Goal: Obtain resource: Obtain resource

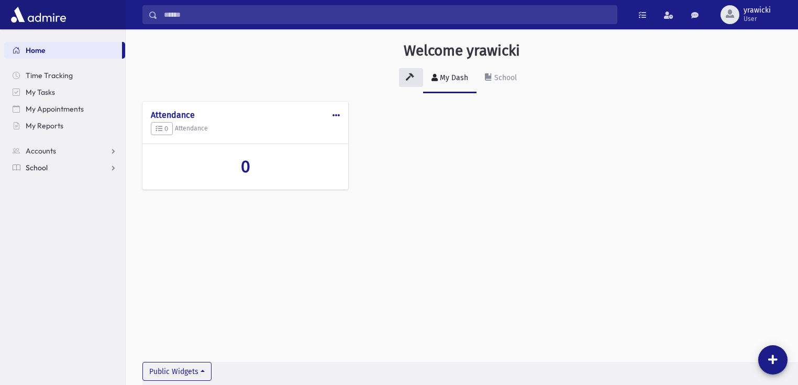
click at [48, 168] on link "School" at bounding box center [64, 167] width 121 height 17
click at [49, 183] on span "Students" at bounding box center [45, 184] width 29 height 9
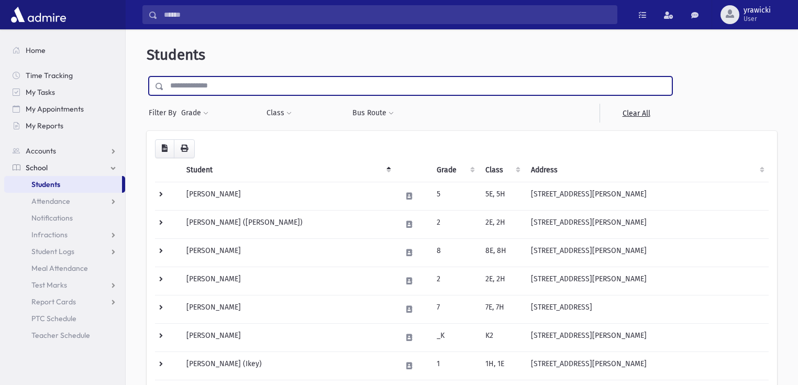
click at [230, 82] on input "text" at bounding box center [418, 85] width 508 height 19
type input "*****"
click at [147, 76] on input "submit" at bounding box center [161, 83] width 29 height 14
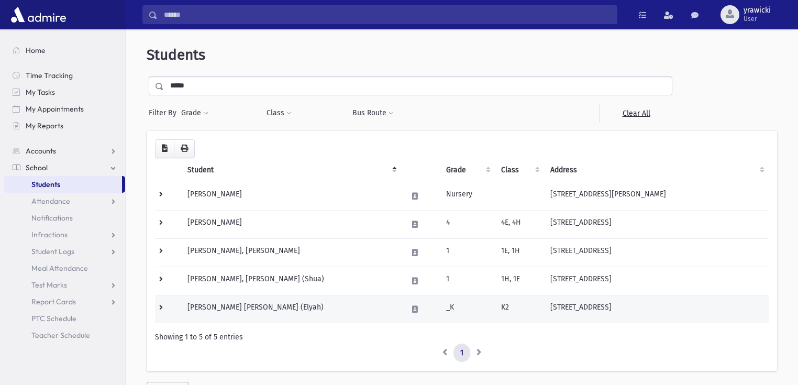
click at [235, 304] on td "Greenwald, Shmuel Eliyahu (Elyah)" at bounding box center [291, 309] width 220 height 28
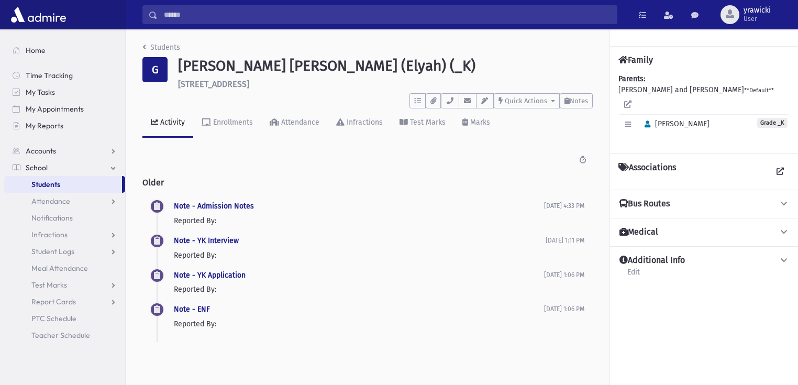
click at [724, 162] on div "Associations" at bounding box center [703, 171] width 171 height 19
click at [775, 162] on link at bounding box center [780, 171] width 19 height 19
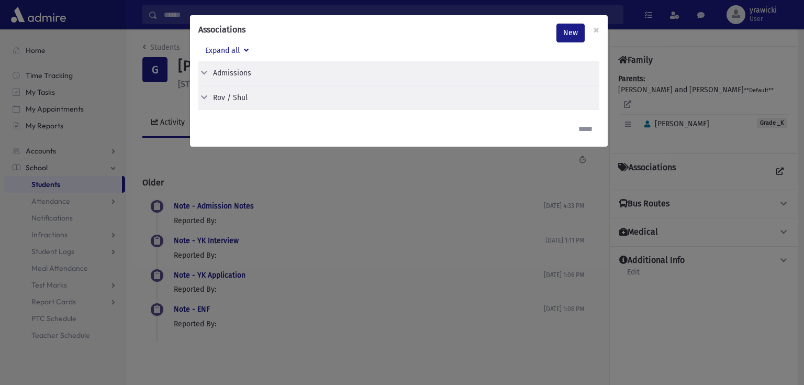
click at [204, 69] on icon at bounding box center [203, 72] width 9 height 7
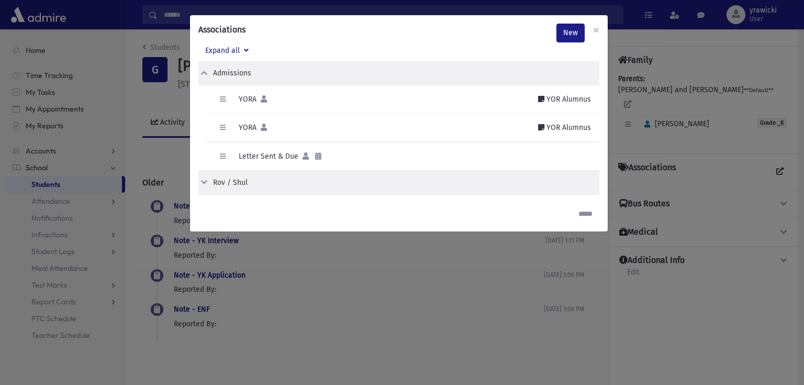
click at [204, 180] on icon at bounding box center [203, 182] width 9 height 7
click at [205, 180] on icon at bounding box center [203, 182] width 9 height 7
click at [244, 183] on div "Rov / Shul" at bounding box center [230, 182] width 35 height 11
click at [218, 96] on button "button" at bounding box center [222, 99] width 15 height 15
click at [593, 29] on span "×" at bounding box center [596, 30] width 6 height 15
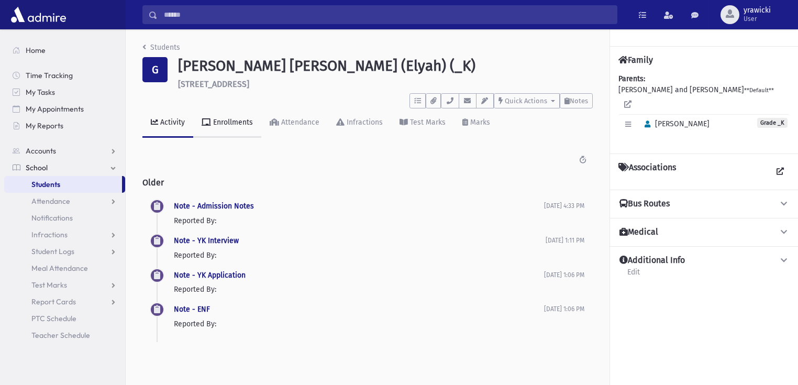
click at [220, 124] on div "Enrollments" at bounding box center [232, 122] width 42 height 9
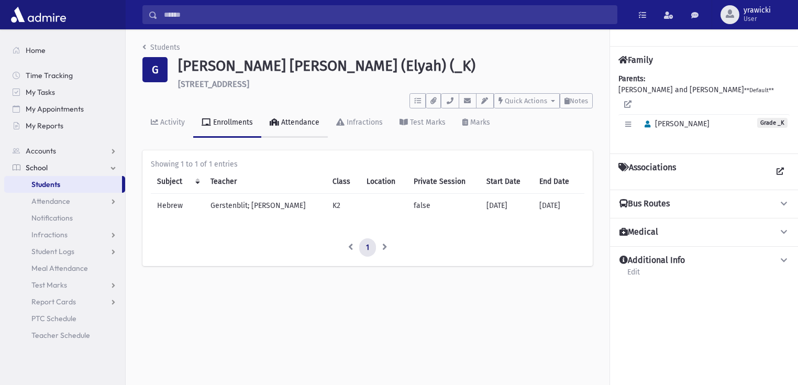
click at [287, 121] on div "Attendance" at bounding box center [299, 122] width 40 height 9
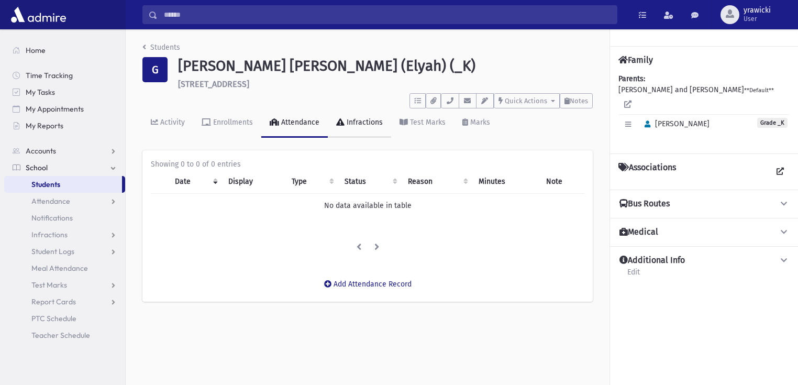
click at [367, 124] on div "Infractions" at bounding box center [363, 122] width 38 height 9
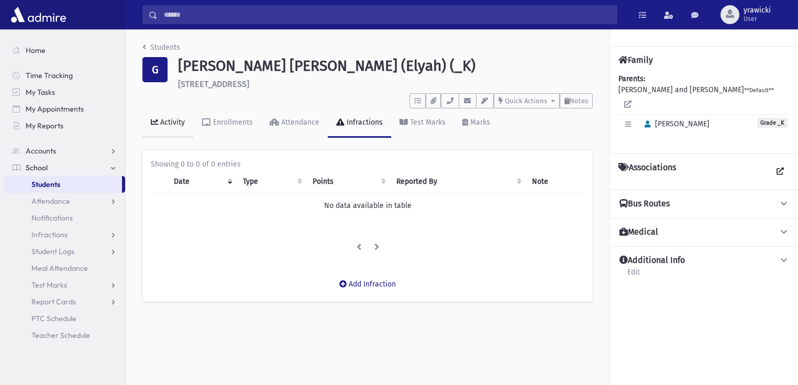
click at [161, 121] on div "Activity" at bounding box center [171, 122] width 27 height 9
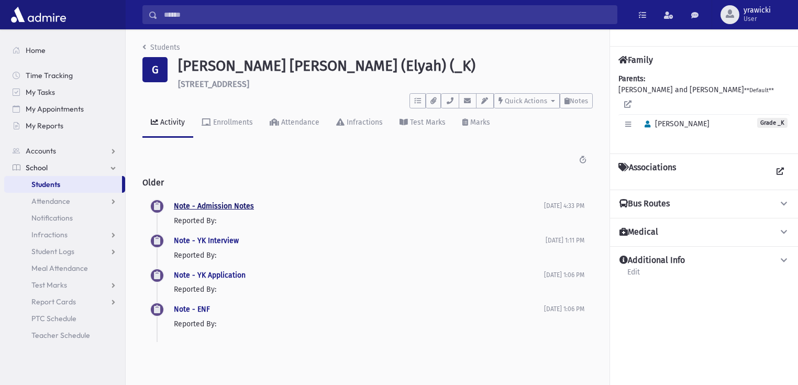
click at [194, 205] on link "Note - Admission Notes" at bounding box center [214, 206] width 80 height 9
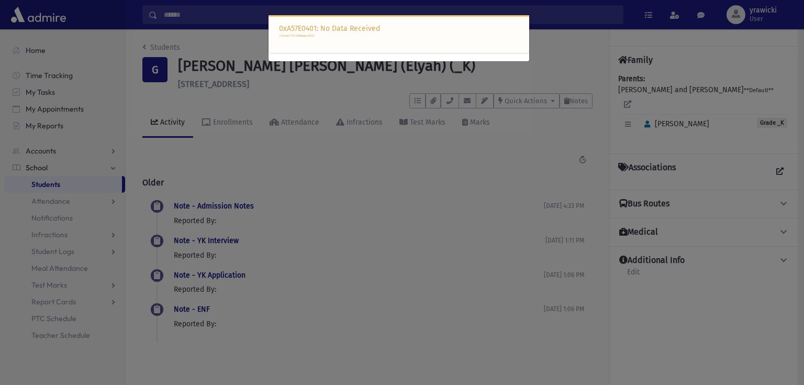
click at [389, 138] on div "0xA57E0401: No Data Received /School/STL/StlDisplay/6632" at bounding box center [402, 192] width 804 height 385
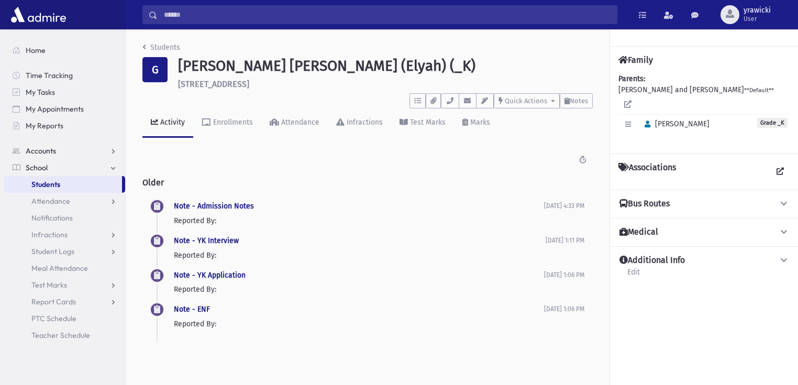
click at [44, 153] on span "Accounts" at bounding box center [41, 150] width 30 height 9
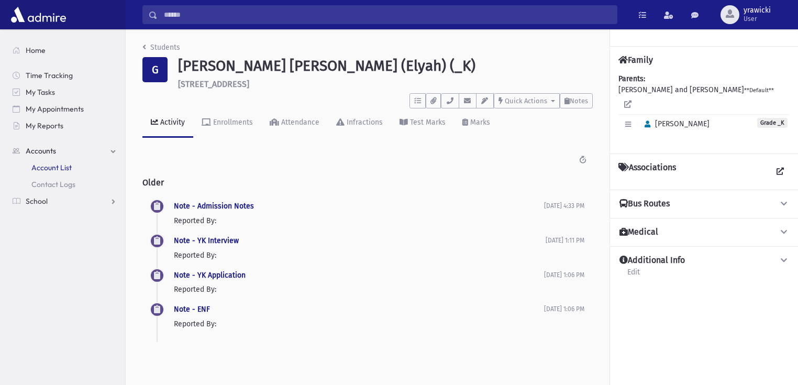
click at [48, 166] on span "Account List" at bounding box center [51, 167] width 40 height 9
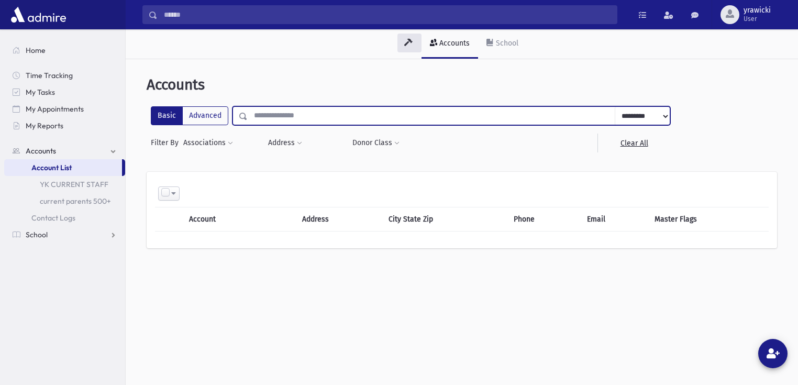
click at [264, 114] on input "text" at bounding box center [431, 115] width 367 height 19
type input "*********"
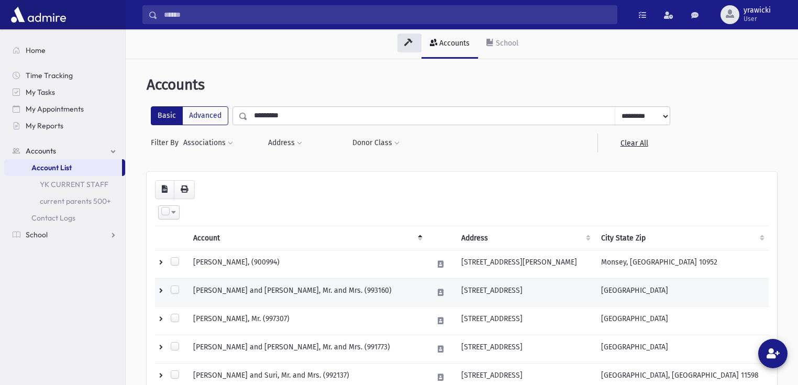
click at [285, 288] on td "GREENWALD, Ari and Meira, Mr. and Mrs. (993160)" at bounding box center [306, 292] width 239 height 28
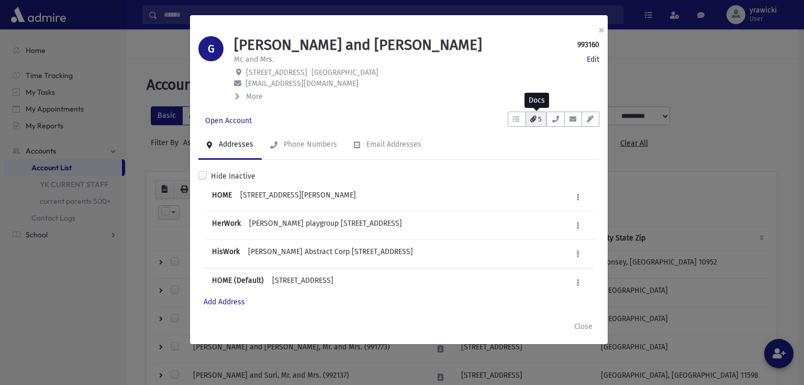
click at [536, 119] on icon "button" at bounding box center [533, 119] width 6 height 7
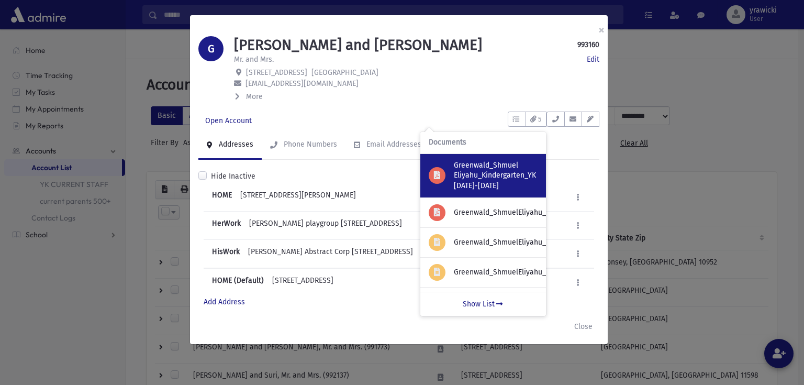
click at [494, 175] on p "Greenwald_Shmuel Eliyahu_Kindergarten_YK 2025-2026" at bounding box center [496, 175] width 84 height 31
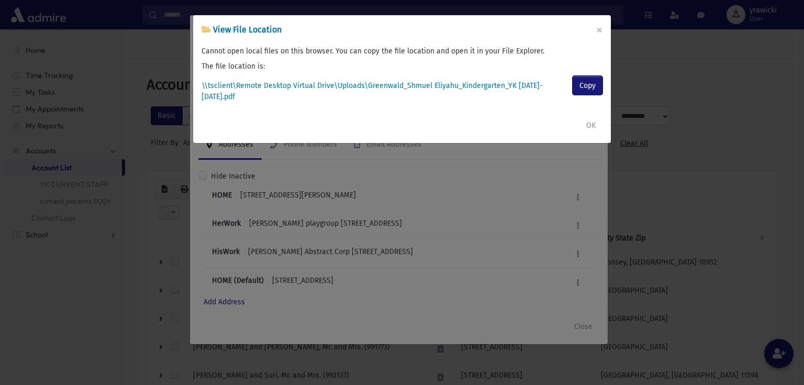
click at [581, 82] on button "Copy" at bounding box center [588, 85] width 30 height 19
click at [532, 82] on label "\\tsclient\Remote Desktop Virtual Drive\Uploads\Greenwald_Shmuel Eliyahu_Kinder…" at bounding box center [385, 91] width 367 height 22
click at [464, 86] on label "\\tsclient\Remote Desktop Virtual Drive\Uploads\Greenwald_Shmuel Eliyahu_Kinder…" at bounding box center [385, 91] width 367 height 22
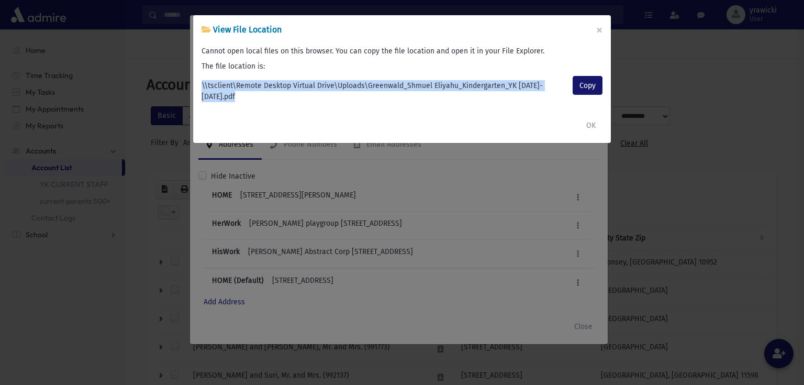
click at [464, 86] on label "\\tsclient\Remote Desktop Virtual Drive\Uploads\Greenwald_Shmuel Eliyahu_Kinder…" at bounding box center [385, 91] width 367 height 22
copy div "\\tsclient\Remote Desktop Virtual Drive\Uploads\Greenwald_Shmuel Eliyahu_Kinder…"
click at [588, 116] on button "OK" at bounding box center [590, 125] width 23 height 19
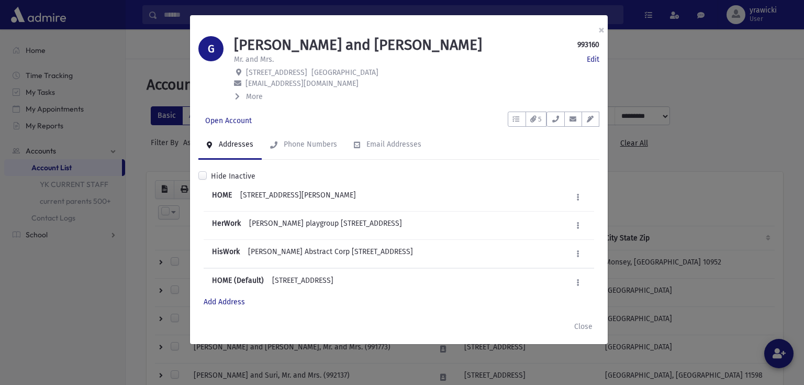
click at [238, 97] on icon at bounding box center [237, 96] width 5 height 7
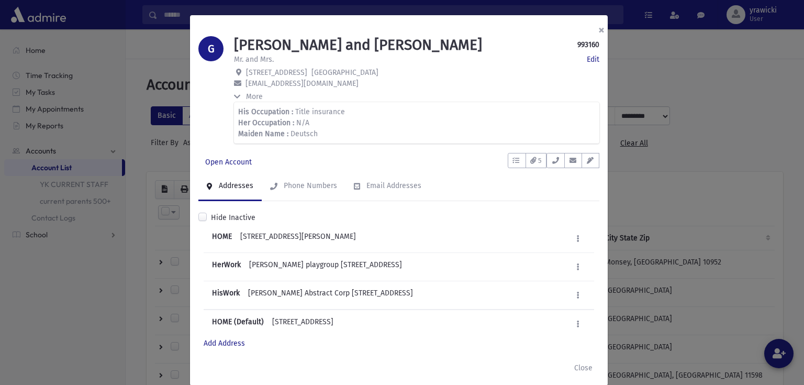
click at [596, 31] on button "×" at bounding box center [601, 29] width 23 height 29
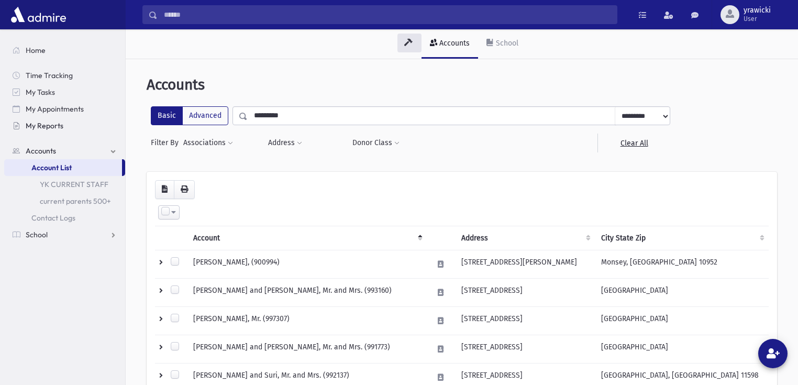
click at [48, 124] on span "My Reports" at bounding box center [45, 125] width 38 height 9
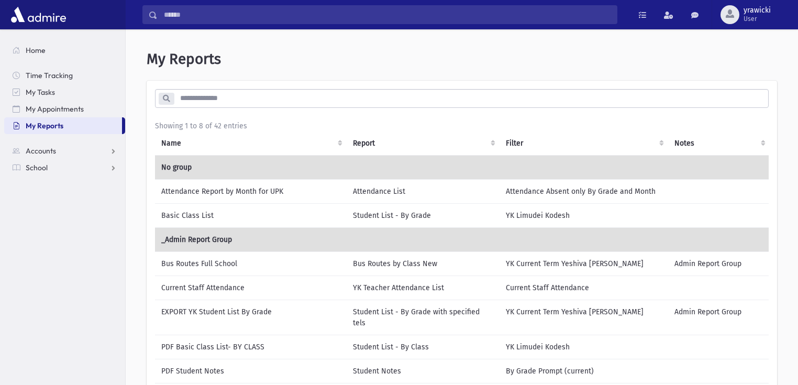
click at [203, 215] on td "Basic Class List" at bounding box center [251, 215] width 192 height 24
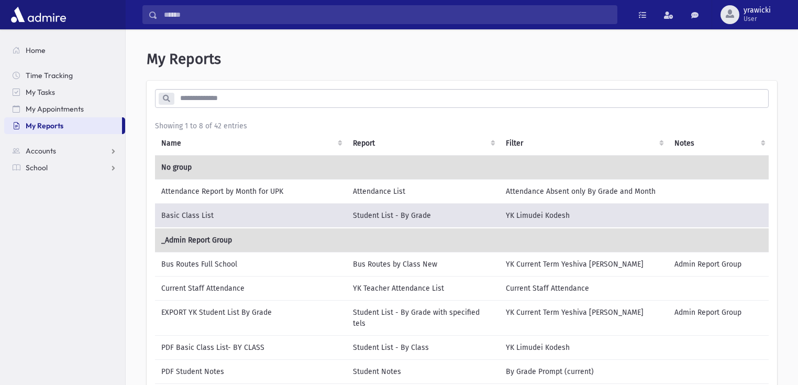
click at [232, 335] on td "PDF Basic Class List- BY CLASS" at bounding box center [251, 347] width 192 height 24
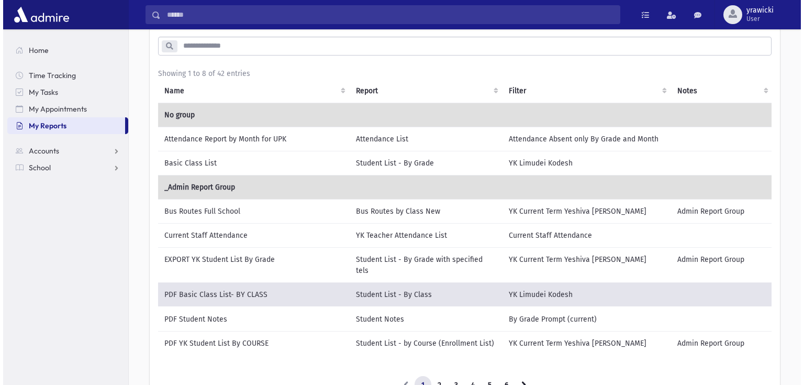
scroll to position [130, 0]
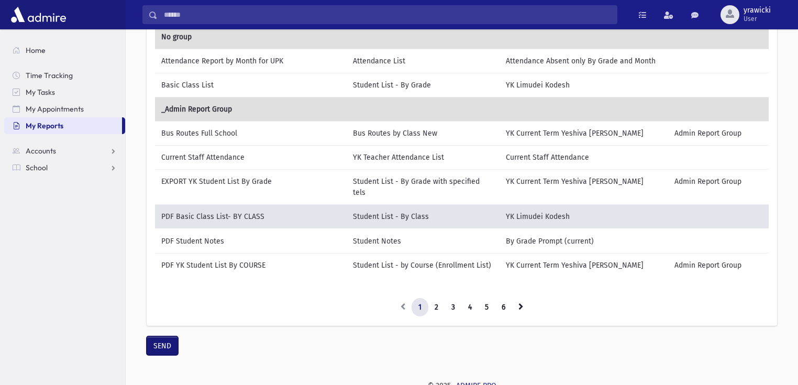
click at [166, 342] on button "SEND" at bounding box center [162, 345] width 31 height 19
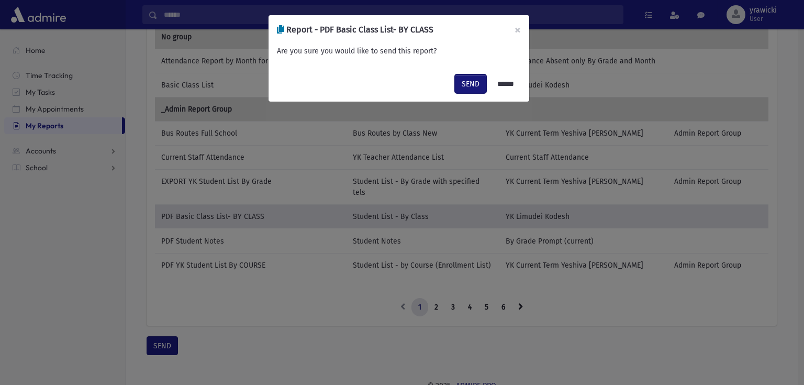
click at [467, 82] on button "SEND" at bounding box center [470, 83] width 31 height 19
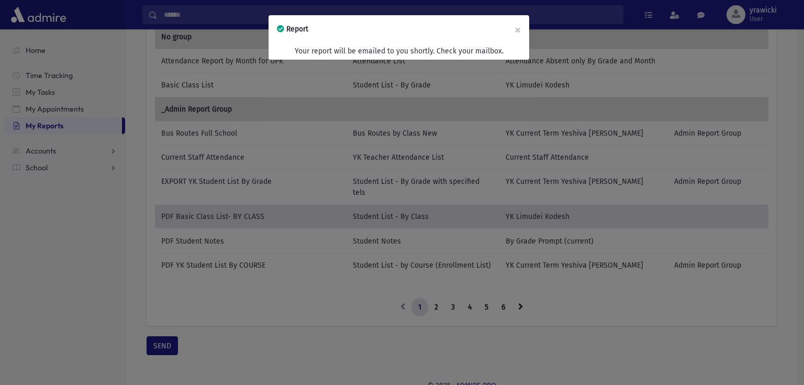
click at [53, 57] on div "Report × Your report will be emailed to you shortly. Check your mailbox." at bounding box center [402, 192] width 804 height 385
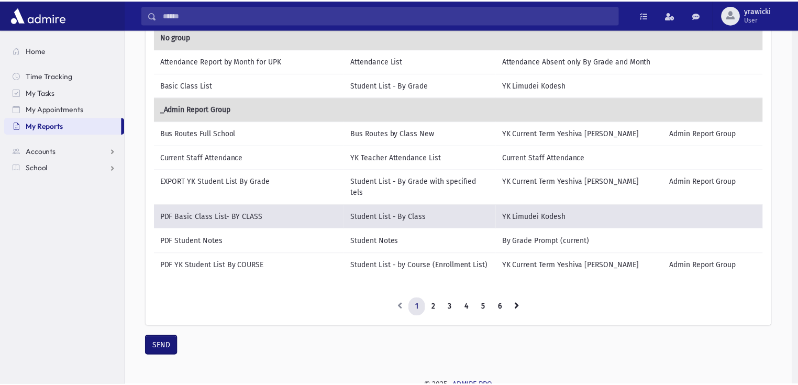
scroll to position [124, 0]
